Goal: Task Accomplishment & Management: Manage account settings

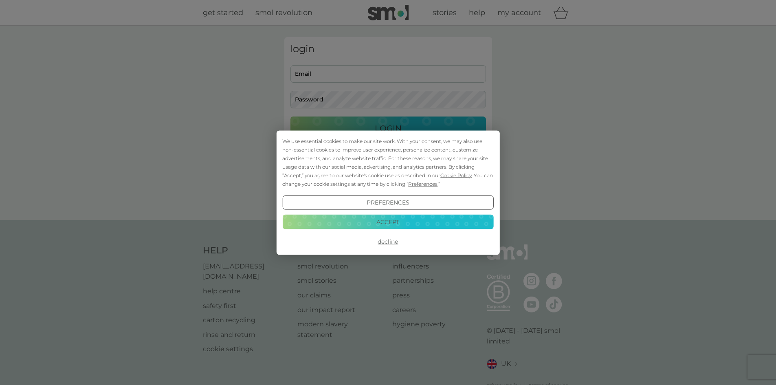
click at [408, 220] on button "Accept" at bounding box center [387, 222] width 211 height 15
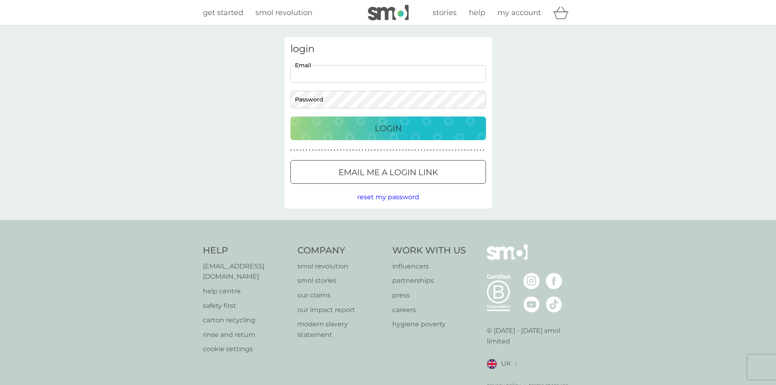
click at [353, 75] on input "Email" at bounding box center [389, 74] width 196 height 18
type input "[EMAIL_ADDRESS][DOMAIN_NAME]"
click at [378, 197] on span "reset my password" at bounding box center [388, 197] width 62 height 8
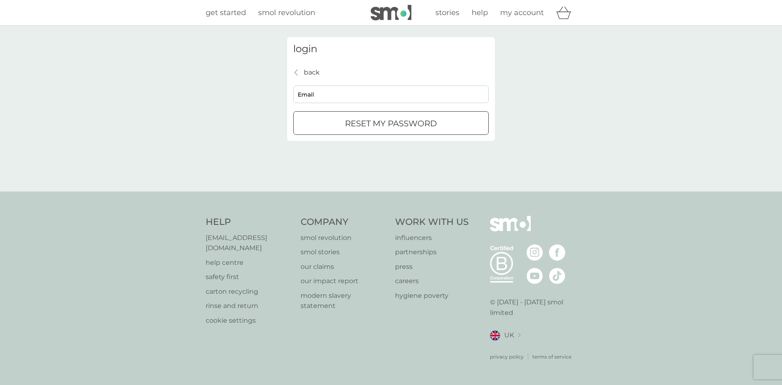
click at [364, 98] on input "Email" at bounding box center [391, 95] width 196 height 18
type input "jonathanzadams@gmail.com"
click at [379, 123] on div "submit" at bounding box center [391, 123] width 29 height 9
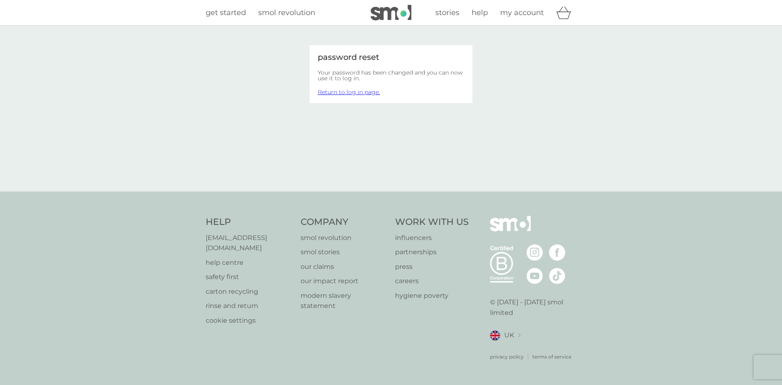
click at [368, 94] on link "Return to log in page." at bounding box center [349, 91] width 62 height 7
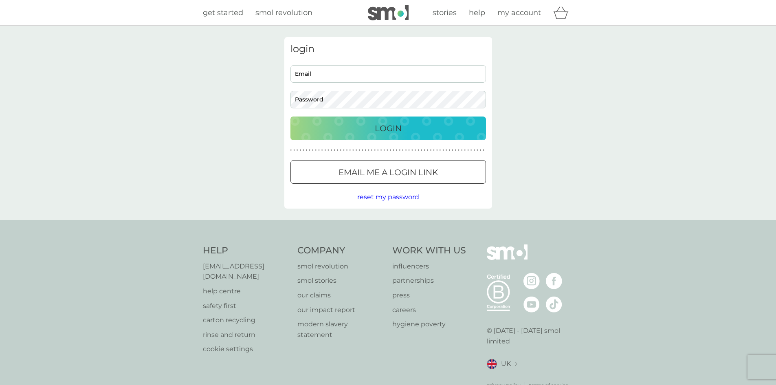
click at [350, 74] on input "Email" at bounding box center [389, 74] width 196 height 18
type input "[EMAIL_ADDRESS][DOMAIN_NAME]"
click at [291, 91] on div at bounding box center [291, 91] width 0 height 0
click at [579, 114] on div "login jonathanzadams@gmail.com Email Password Login ● ● ● ● ● ● ● ● ● ● ● ● ● ●…" at bounding box center [388, 123] width 776 height 194
click at [534, 99] on div "login jonathanzadams@gmail.com Email Password Login ● ● ● ● ● ● ● ● ● ● ● ● ● ●…" at bounding box center [388, 123] width 776 height 194
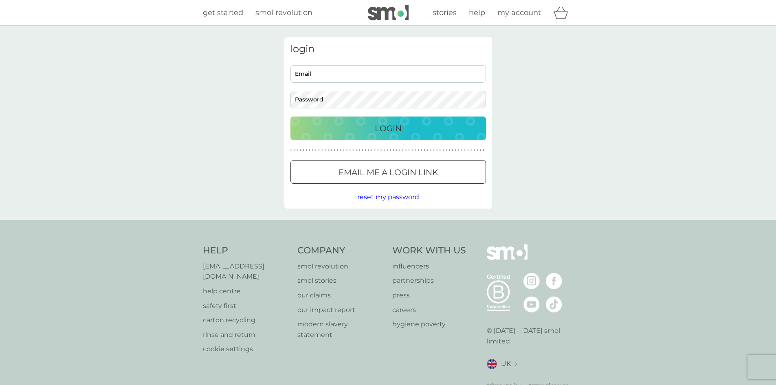
click at [342, 71] on input "Email" at bounding box center [389, 74] width 196 height 18
click at [291, 65] on div at bounding box center [291, 65] width 0 height 0
click at [478, 65] on input "Email" at bounding box center [389, 74] width 196 height 18
type input "[EMAIL_ADDRESS][DOMAIN_NAME]"
click at [326, 74] on input "Email" at bounding box center [389, 74] width 196 height 18
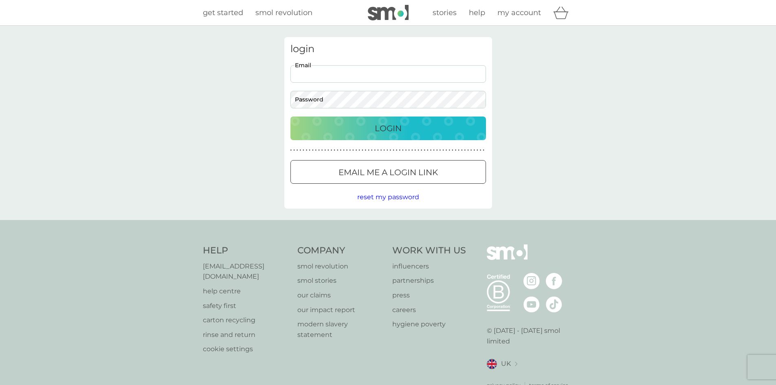
type input "jonathanzadams@gmail.com"
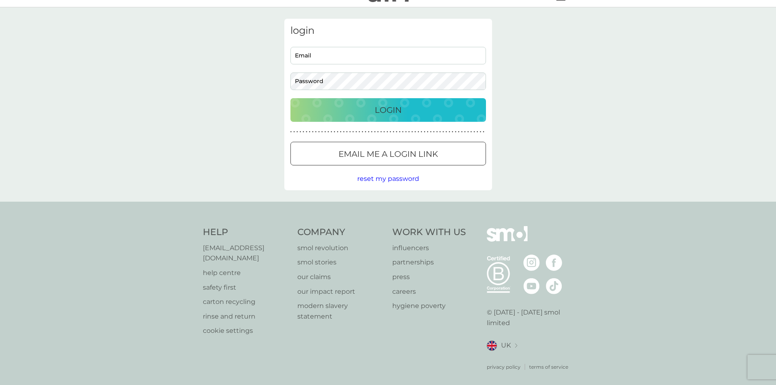
click at [82, 113] on div "login Email Password Login ● ● ● ● ● ● ● ● ● ● ● ● ● ● ● ● ● ● ● ● ● ● ● ● ● ● …" at bounding box center [388, 104] width 776 height 194
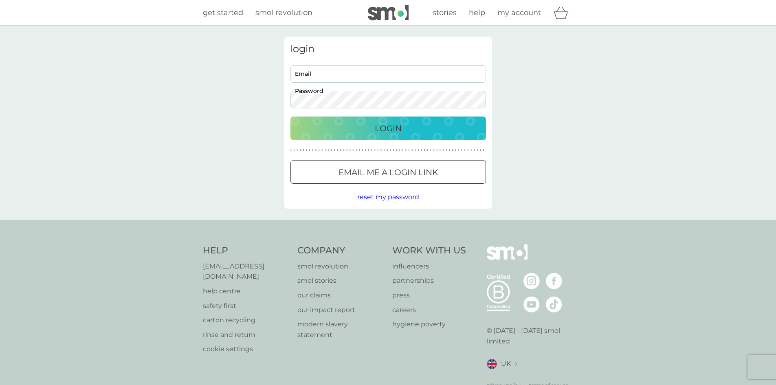
click at [345, 73] on input "Email" at bounding box center [389, 74] width 196 height 18
type input "[EMAIL_ADDRESS][DOMAIN_NAME]"
click at [364, 131] on div "Login" at bounding box center [388, 128] width 179 height 13
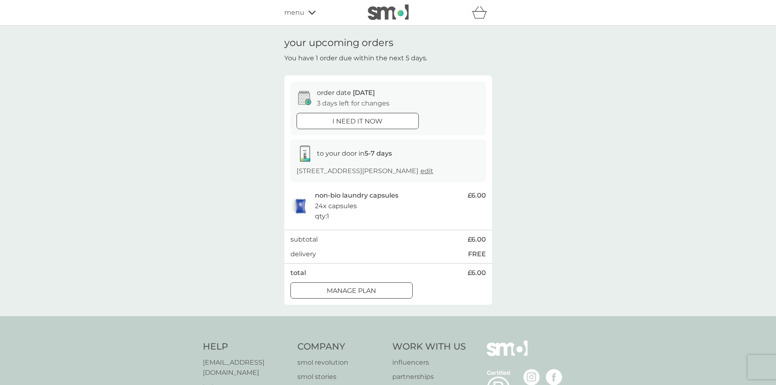
click at [375, 117] on p "i need it now" at bounding box center [358, 121] width 50 height 11
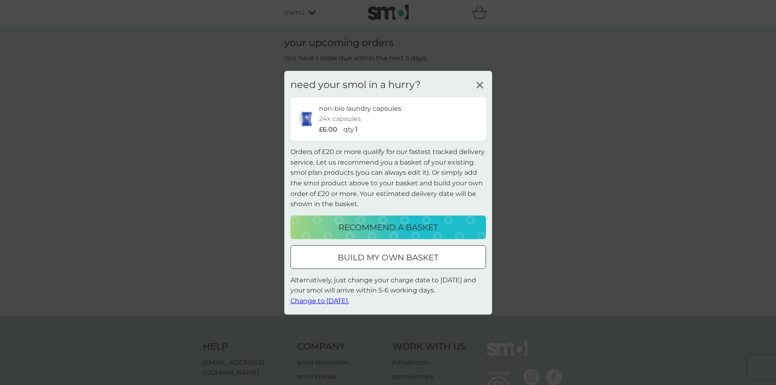
click at [483, 84] on icon at bounding box center [480, 85] width 12 height 12
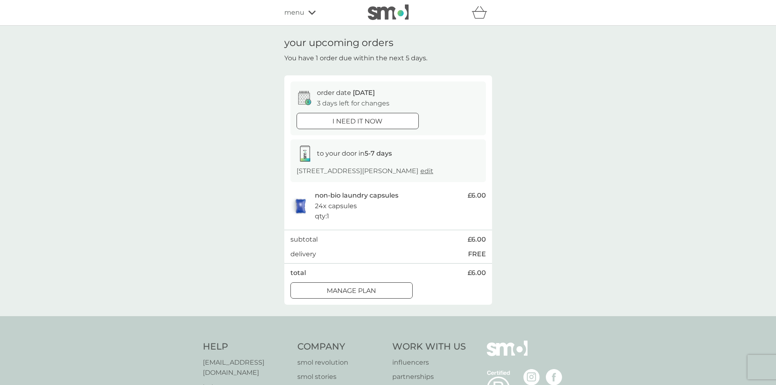
click at [384, 293] on div "Manage plan" at bounding box center [351, 291] width 121 height 11
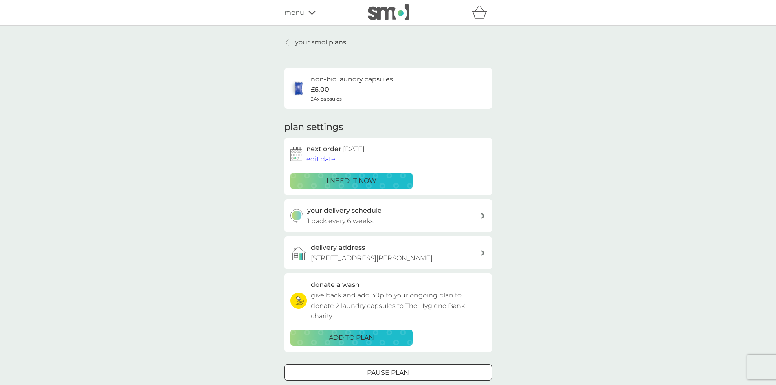
click at [481, 213] on div at bounding box center [483, 216] width 6 height 7
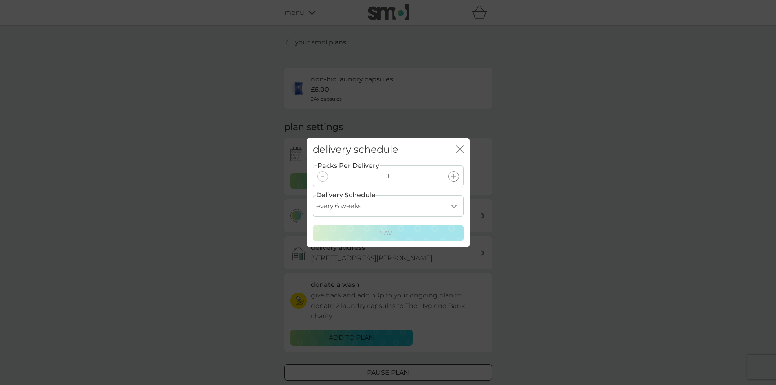
click at [452, 209] on select "every 1 week every 2 weeks every 3 weeks every 4 weeks every 5 weeks every 6 we…" at bounding box center [388, 206] width 151 height 22
select select "28"
click at [313, 195] on select "every 1 week every 2 weeks every 3 weeks every 4 weeks every 5 weeks every 6 we…" at bounding box center [388, 206] width 151 height 22
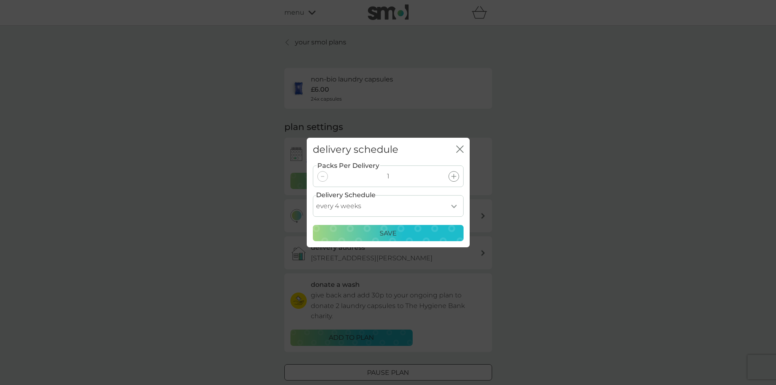
click at [403, 231] on div "Save" at bounding box center [388, 233] width 140 height 11
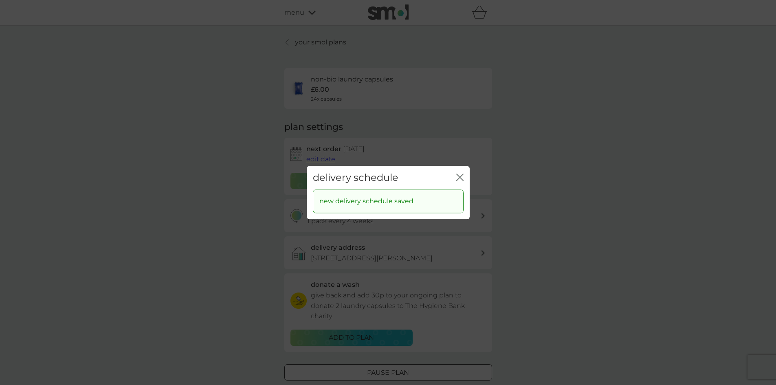
click at [458, 180] on icon "close" at bounding box center [459, 177] width 7 height 7
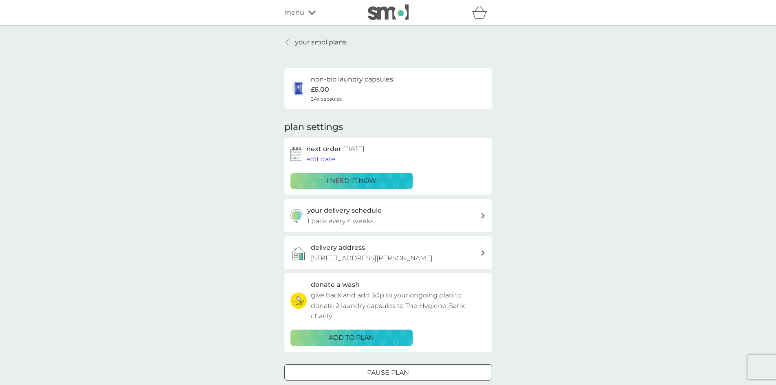
click at [392, 336] on div "ADD TO PLAN" at bounding box center [352, 338] width 112 height 11
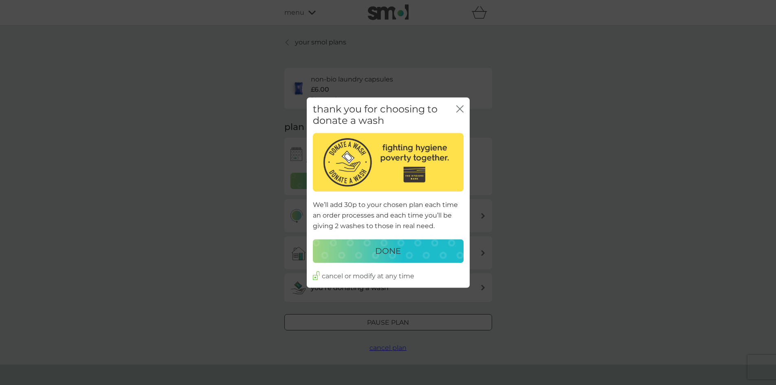
click at [399, 249] on p "DONE" at bounding box center [388, 251] width 26 height 13
